Goal: Task Accomplishment & Management: Use online tool/utility

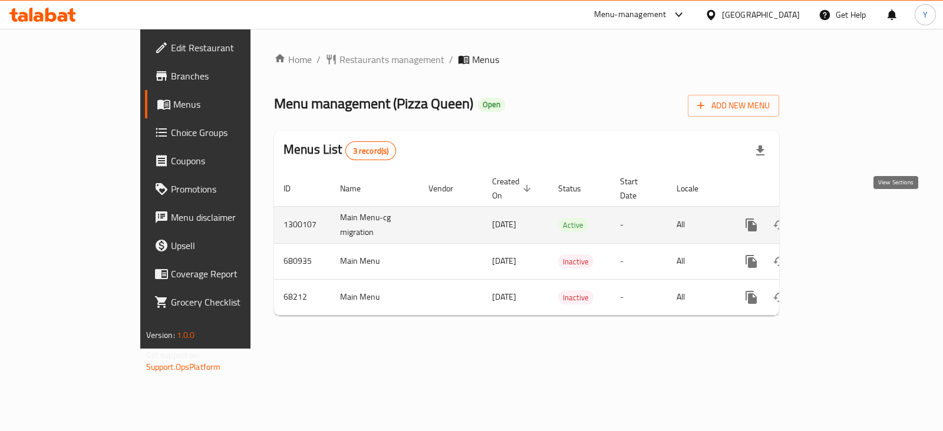
click at [843, 218] on icon "enhanced table" at bounding box center [836, 225] width 14 height 14
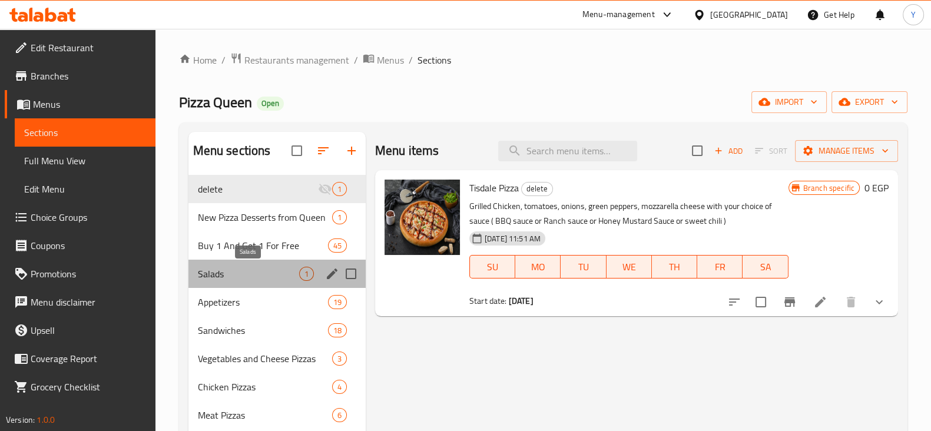
click at [275, 279] on span "Salads" at bounding box center [248, 274] width 101 height 14
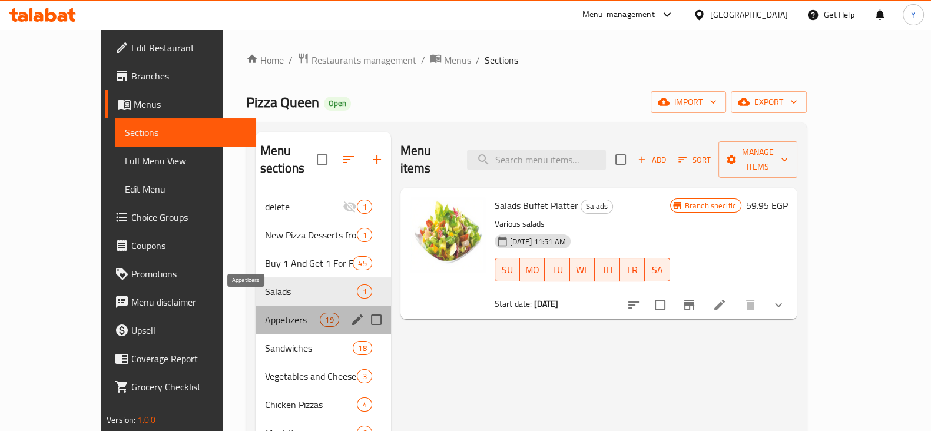
click at [265, 313] on span "Appetizers" at bounding box center [292, 320] width 55 height 14
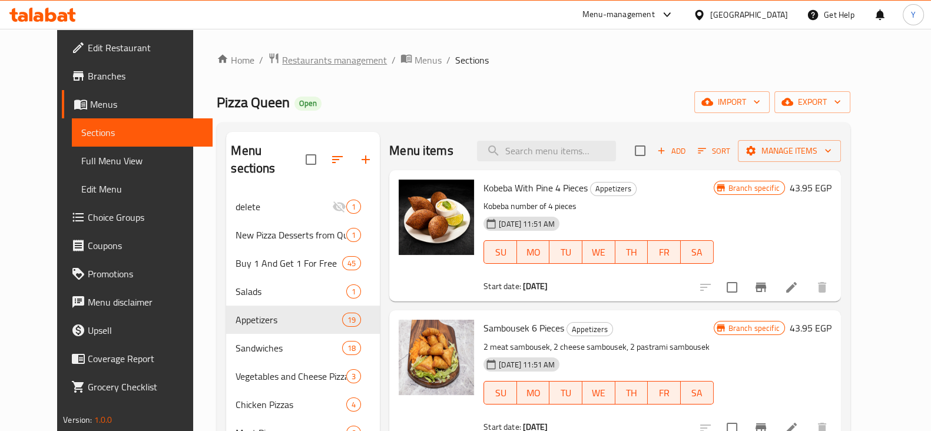
click at [282, 62] on span "Restaurants management" at bounding box center [334, 60] width 105 height 14
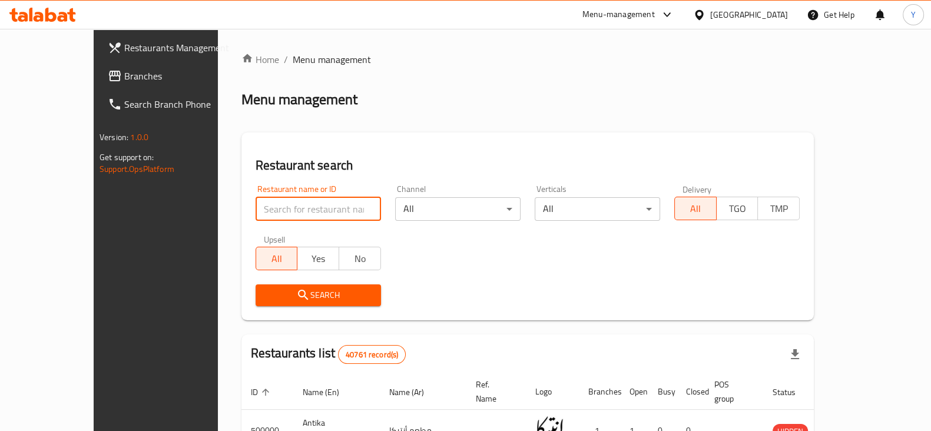
click at [256, 201] on input "search" at bounding box center [318, 209] width 125 height 24
type input "ولعة"
click at [296, 291] on icon "submit" at bounding box center [303, 295] width 14 height 14
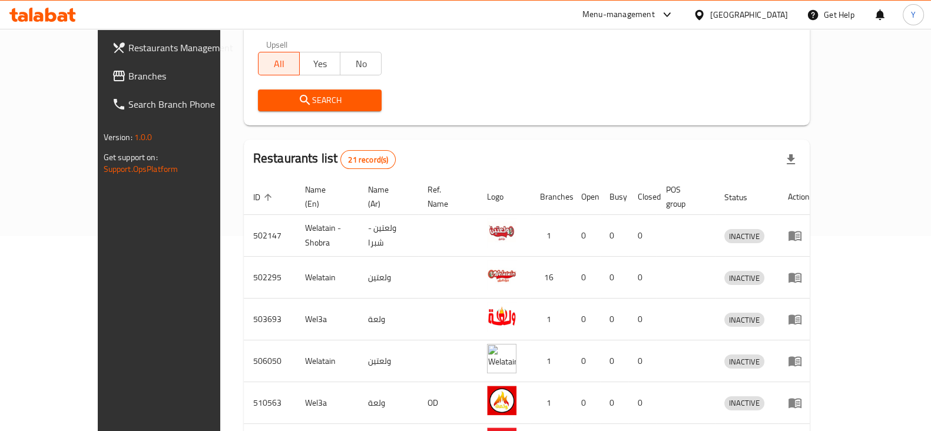
scroll to position [448, 0]
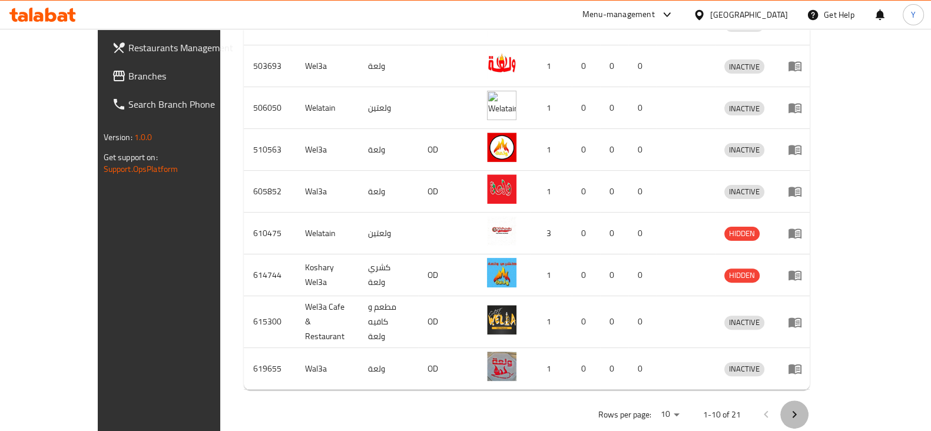
click at [809, 401] on button "Next page" at bounding box center [795, 415] width 28 height 28
